Goal: Task Accomplishment & Management: Manage account settings

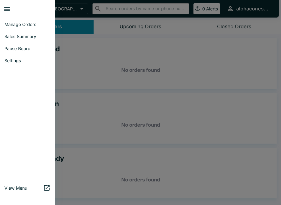
click at [90, 58] on div at bounding box center [140, 102] width 281 height 205
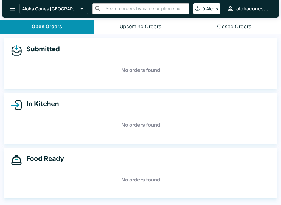
click at [12, 5] on icon "open drawer" at bounding box center [12, 8] width 7 height 7
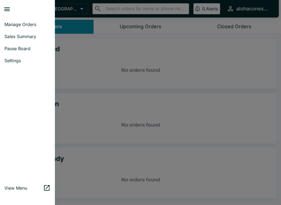
click at [21, 48] on span "Pause Board" at bounding box center [27, 48] width 46 height 5
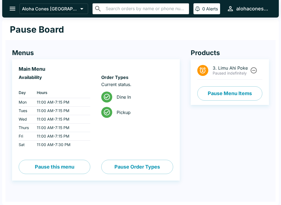
click at [69, 103] on td "11:00 AM - 7:15 PM" at bounding box center [61, 102] width 58 height 8
click at [12, 11] on icon "open drawer" at bounding box center [12, 8] width 7 height 7
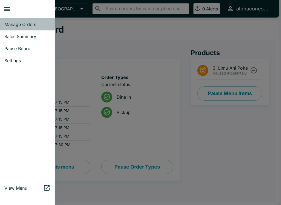
click at [27, 25] on span "Manage Orders" at bounding box center [27, 24] width 46 height 5
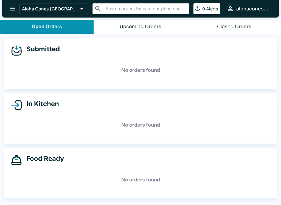
click at [12, 8] on icon "open drawer" at bounding box center [13, 9] width 6 height 4
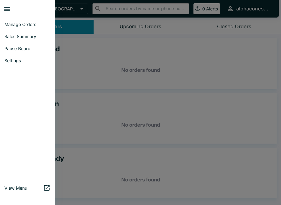
click at [19, 61] on span "Settings" at bounding box center [27, 60] width 46 height 5
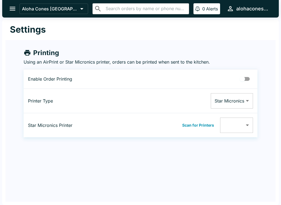
click at [16, 8] on icon "open drawer" at bounding box center [12, 8] width 7 height 7
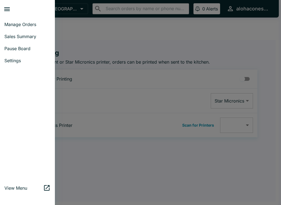
click at [22, 22] on span "Manage Orders" at bounding box center [27, 24] width 46 height 5
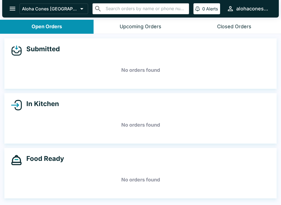
click at [14, 4] on button "open drawer" at bounding box center [12, 9] width 14 height 14
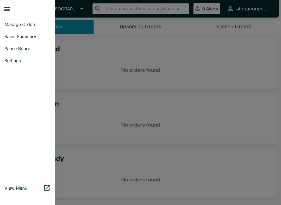
click at [13, 60] on span "Settings" at bounding box center [27, 60] width 46 height 5
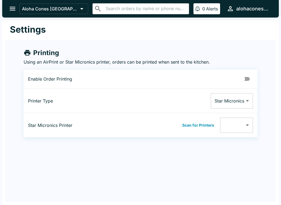
click at [16, 10] on icon "open drawer" at bounding box center [12, 8] width 7 height 7
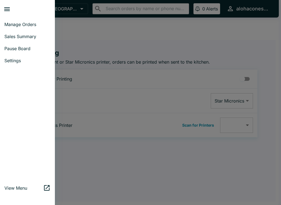
click at [19, 49] on span "Pause Board" at bounding box center [27, 48] width 46 height 5
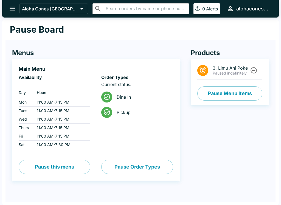
click at [29, 140] on td "Fri" at bounding box center [26, 136] width 14 height 8
click at [54, 144] on td "11:00 AM - 7:30 PM" at bounding box center [61, 145] width 58 height 8
click at [56, 118] on td "11:00 AM - 7:15 PM" at bounding box center [61, 119] width 58 height 8
click at [49, 103] on td "11:00 AM - 7:15 PM" at bounding box center [61, 102] width 58 height 8
click at [12, 9] on icon "open drawer" at bounding box center [12, 8] width 7 height 7
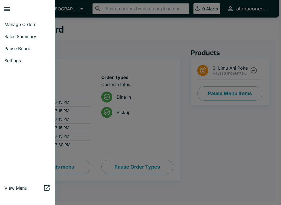
click at [106, 37] on div at bounding box center [140, 102] width 281 height 205
